Goal: Information Seeking & Learning: Learn about a topic

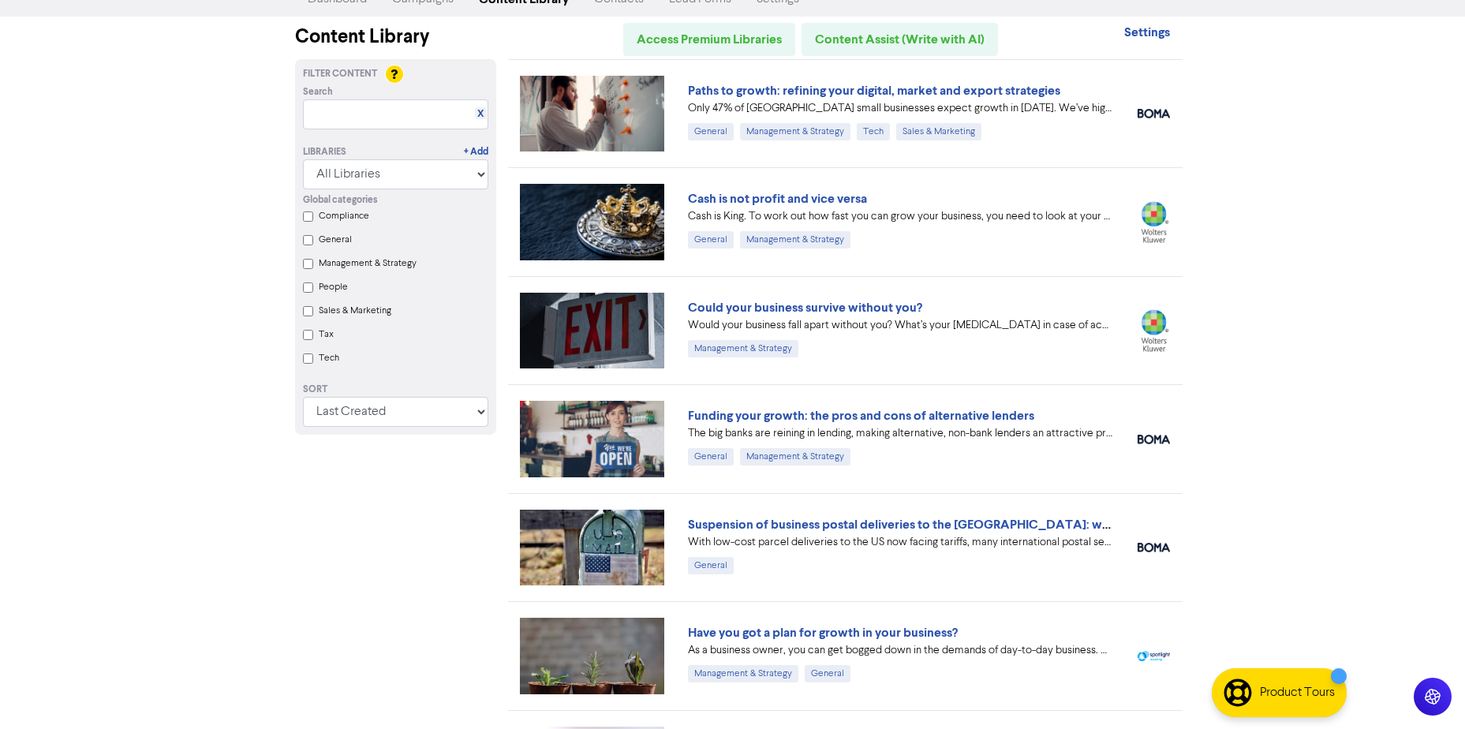
scroll to position [79, 0]
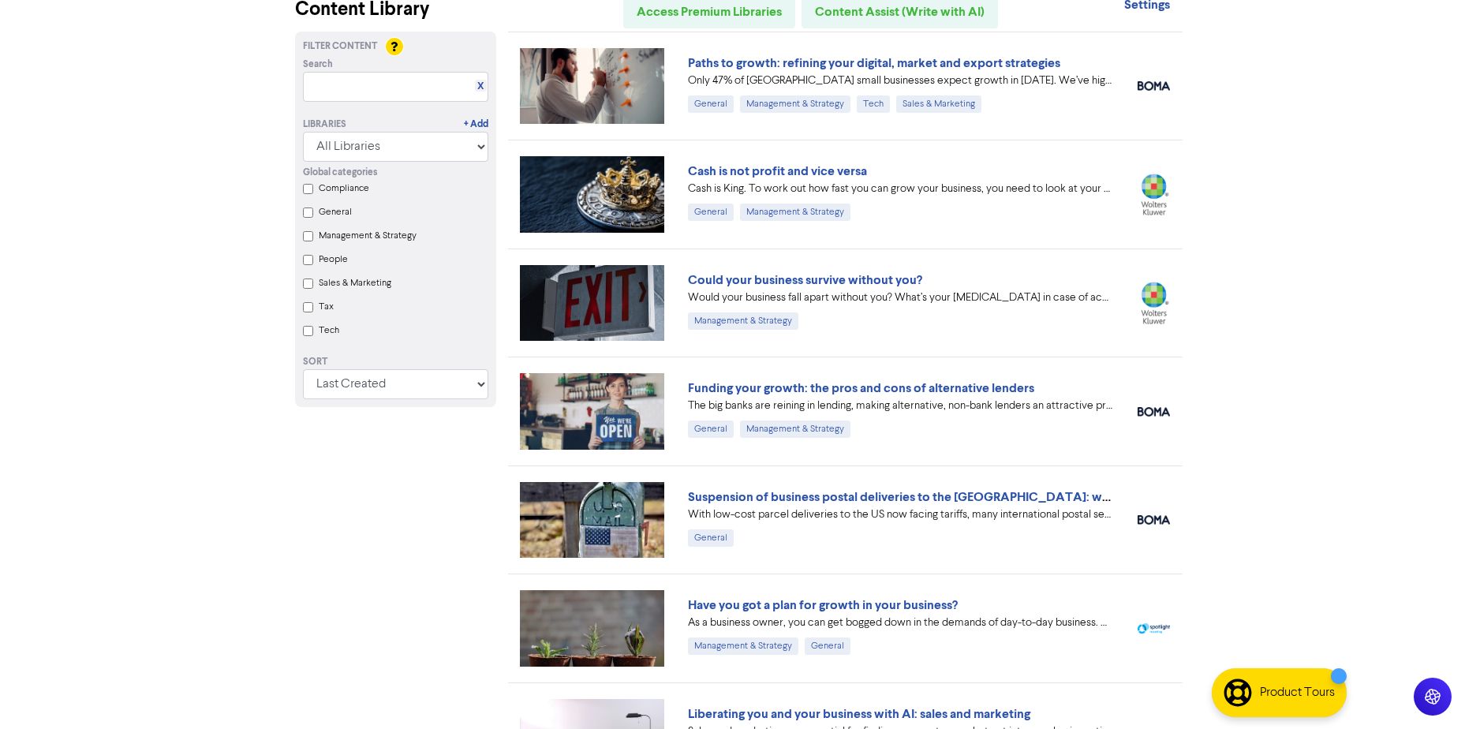
drag, startPoint x: 877, startPoint y: 386, endPoint x: 1319, endPoint y: 502, distance: 457.5
click at [1318, 502] on div "Premium Libraries: Support & Resources Video Tutorials FAQ & Guides Marketing E…" at bounding box center [732, 285] width 1465 height 729
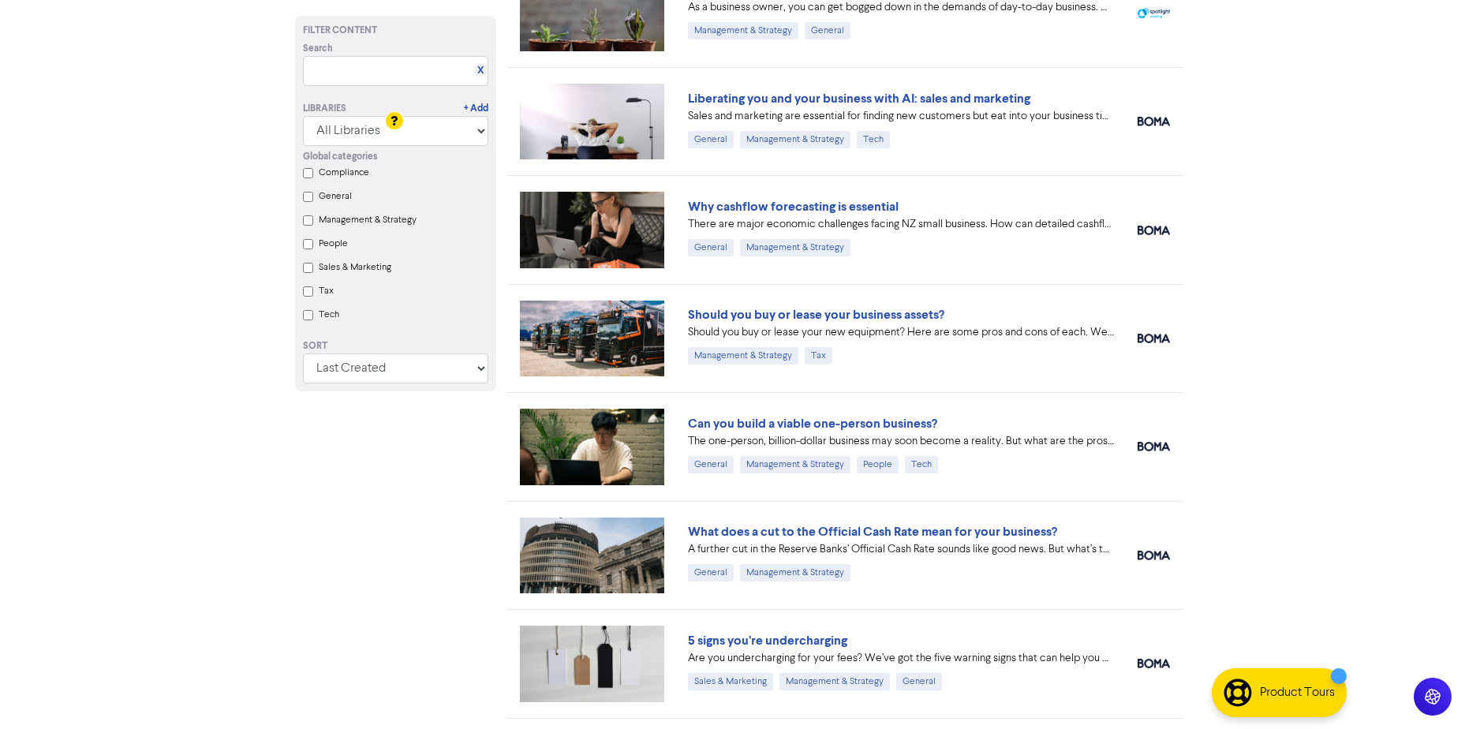
scroll to position [789, 0]
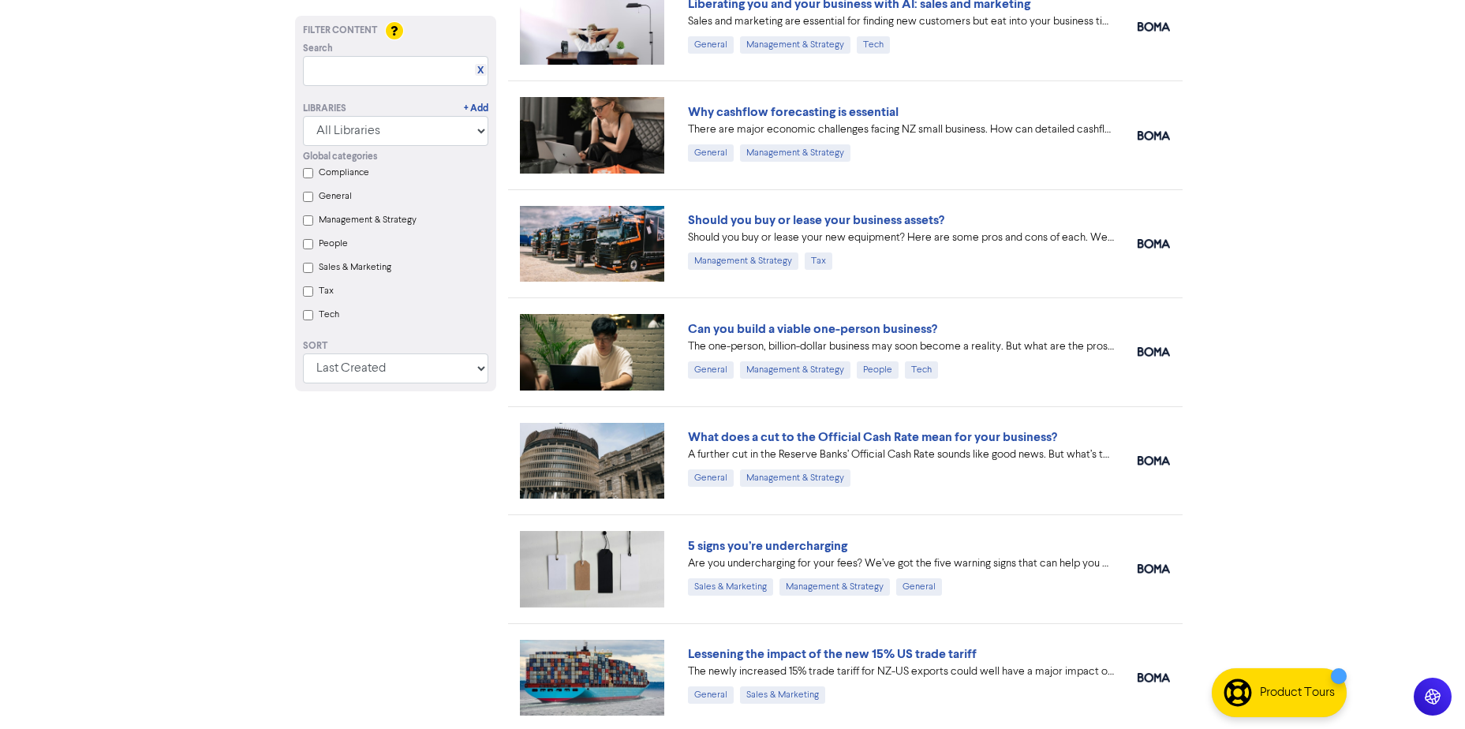
click at [324, 321] on label "Tech" at bounding box center [329, 315] width 21 height 14
click at [313, 320] on input "Tech" at bounding box center [308, 315] width 10 height 10
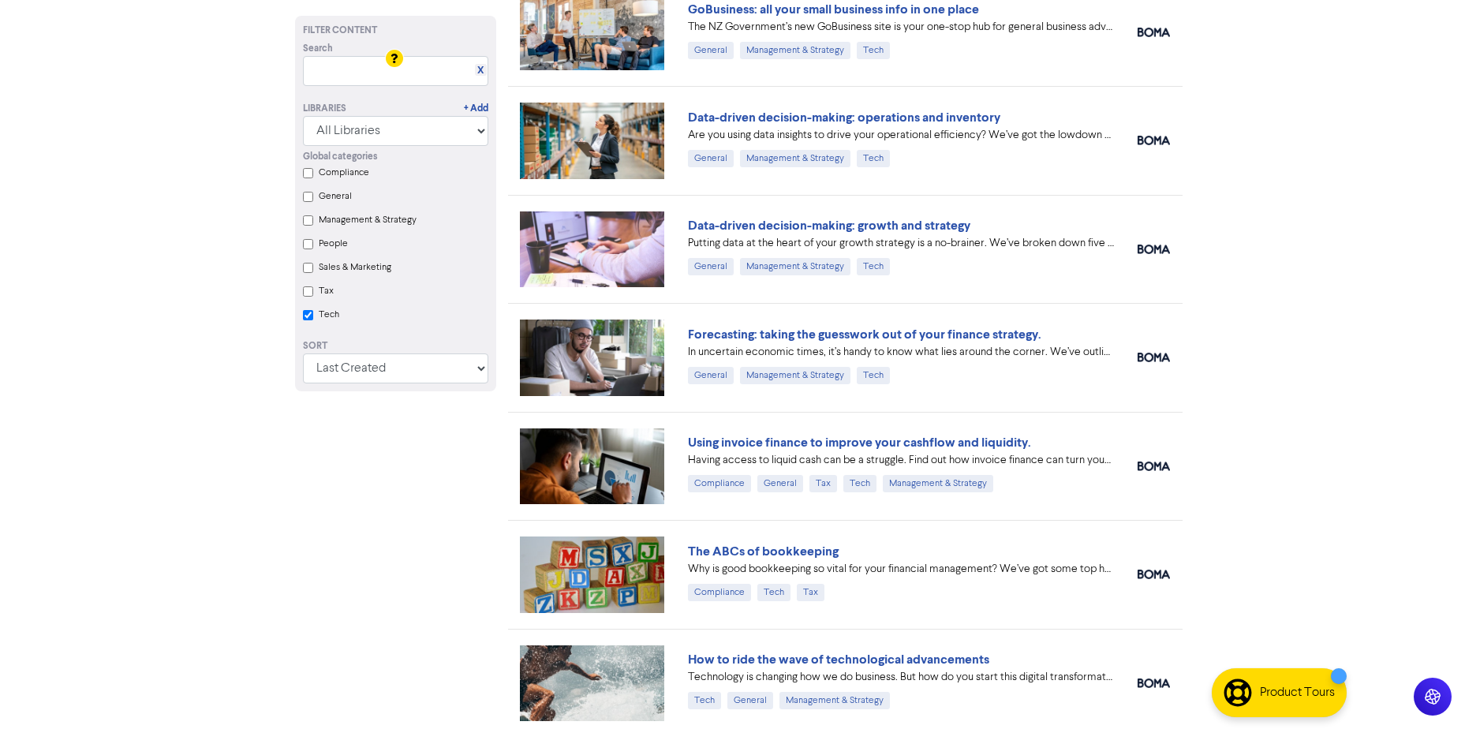
scroll to position [2655, 0]
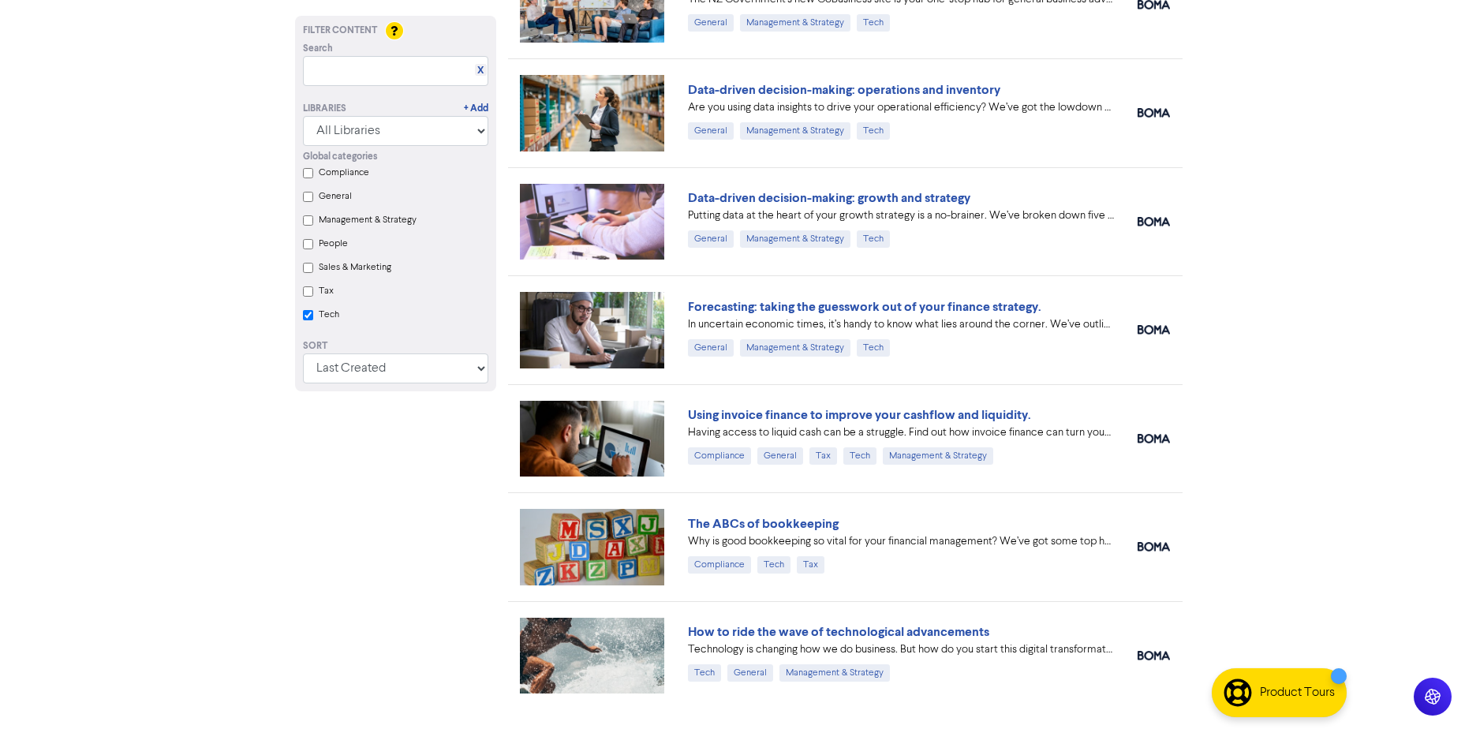
checkbox input "true"
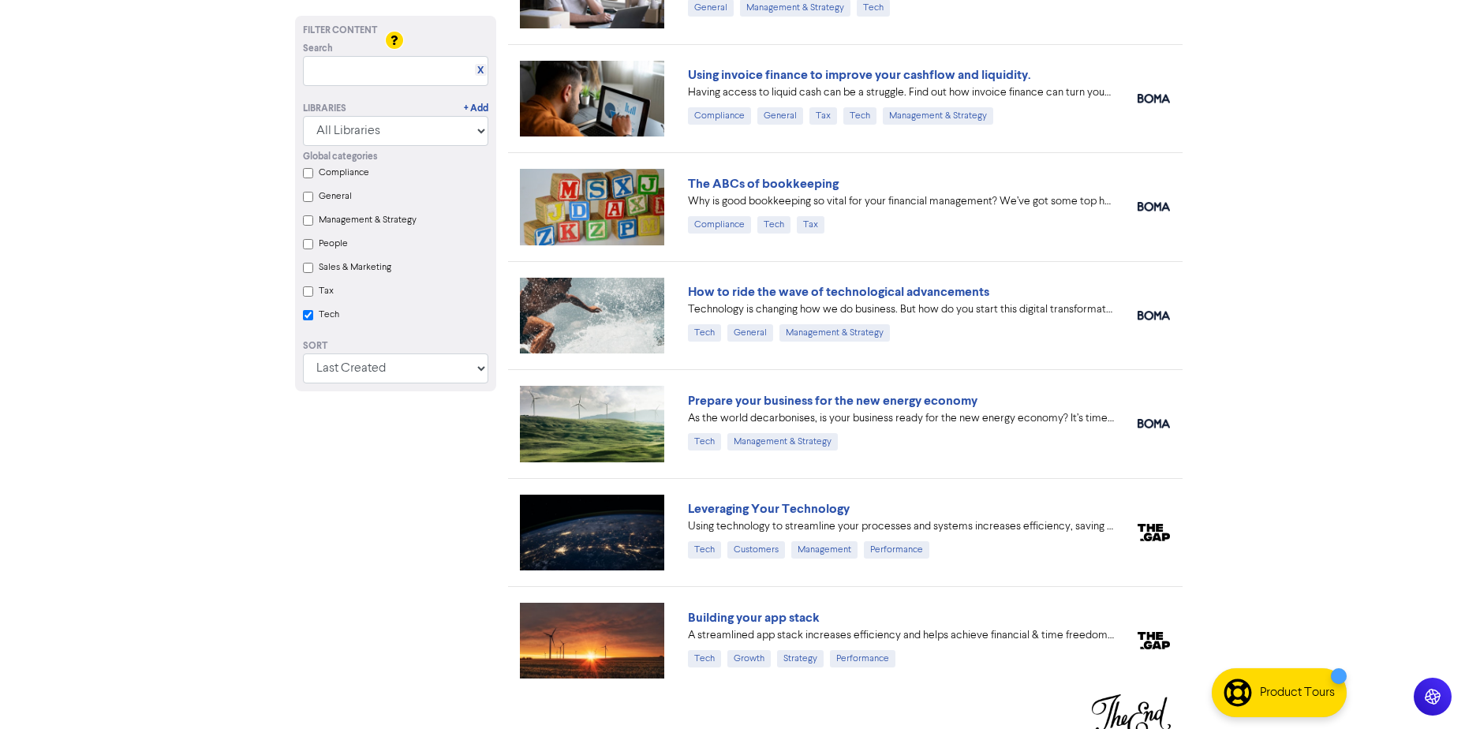
scroll to position [3004, 0]
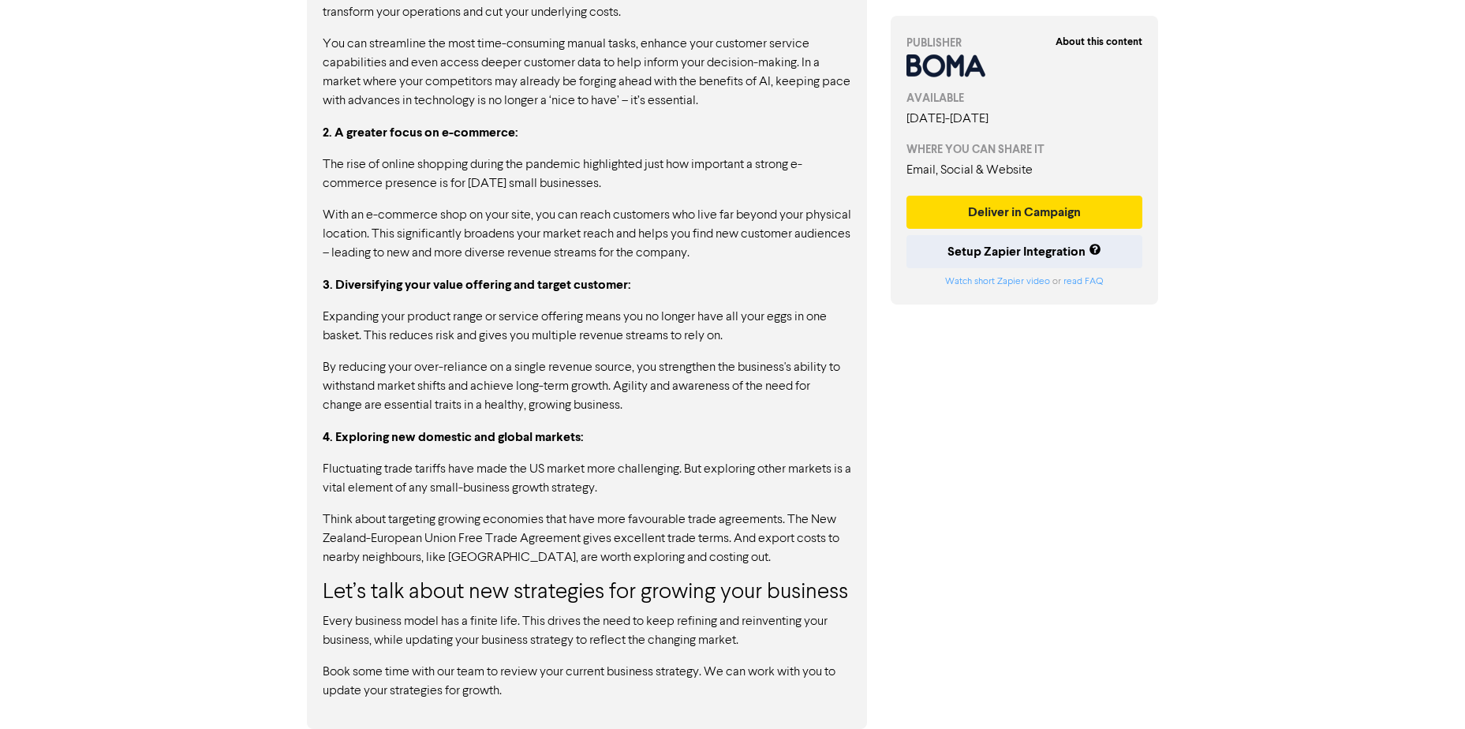
scroll to position [1368, 0]
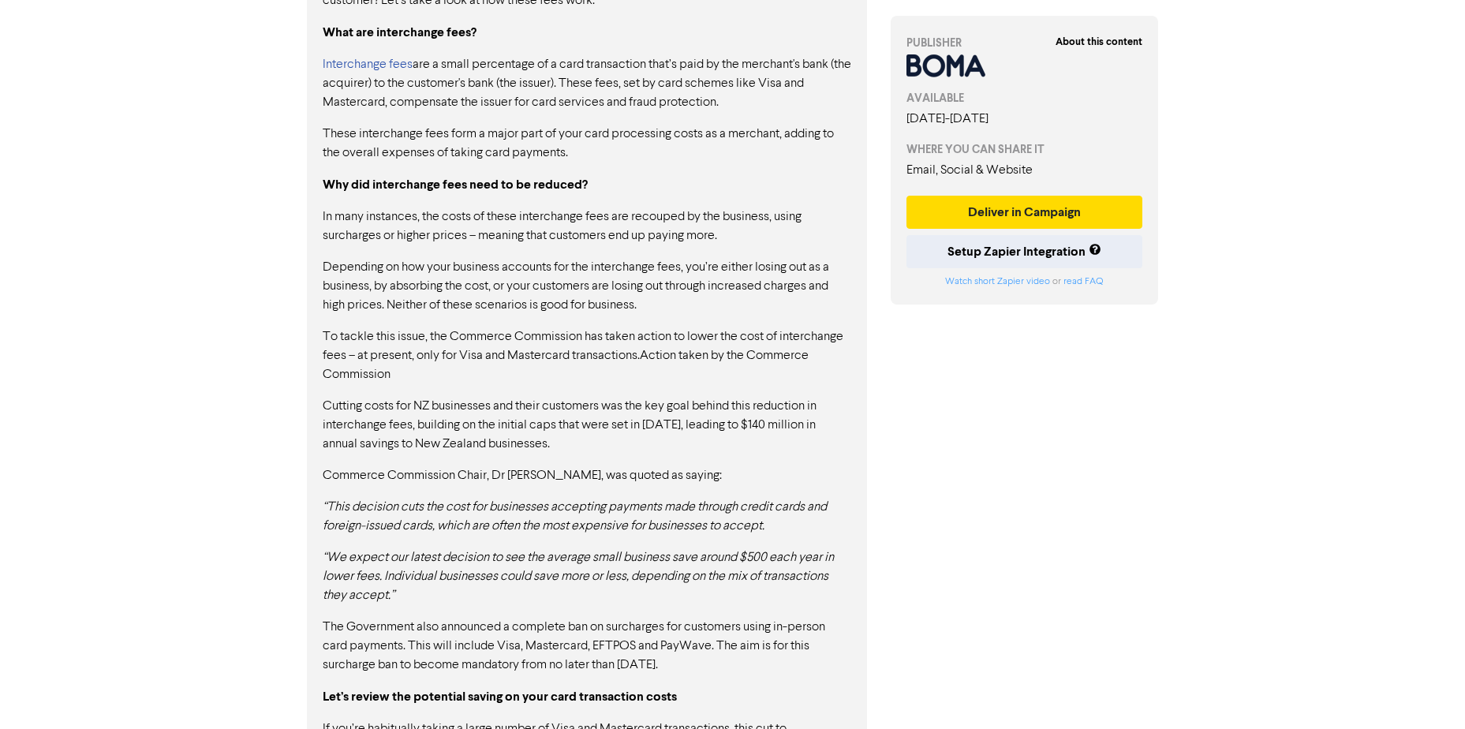
scroll to position [1180, 0]
